Goal: Navigation & Orientation: Find specific page/section

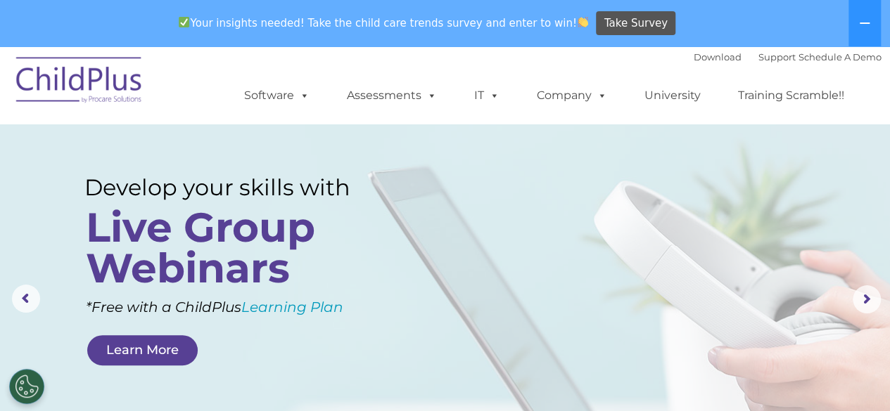
click at [76, 88] on img at bounding box center [79, 82] width 141 height 70
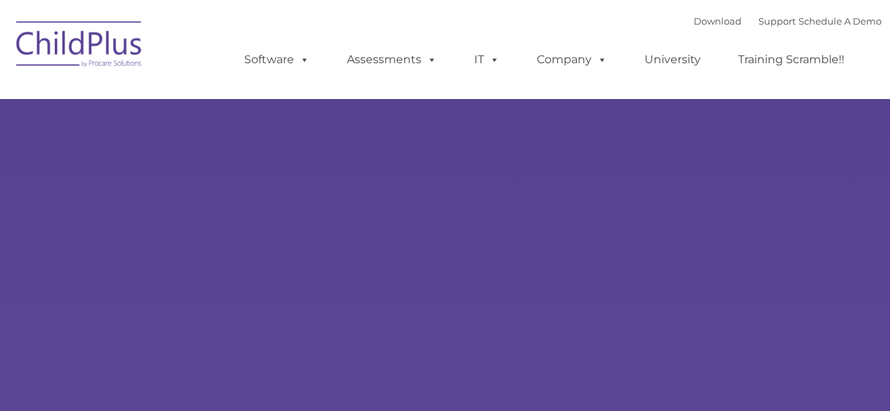
type input ""
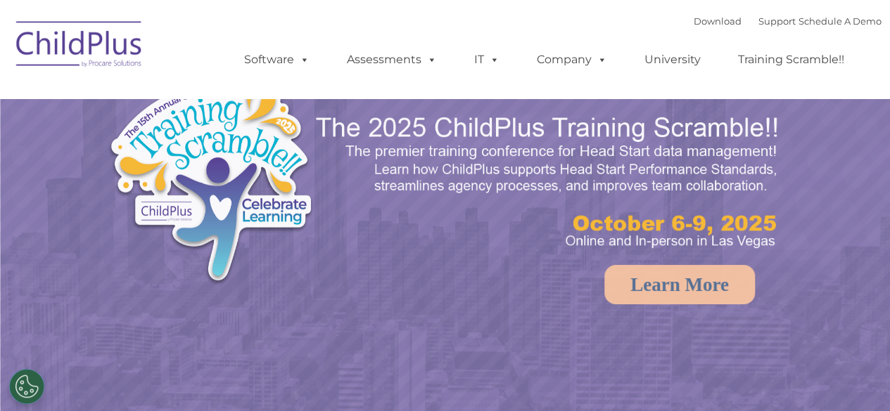
select select "MEDIUM"
